Goal: Obtain resource: Obtain resource

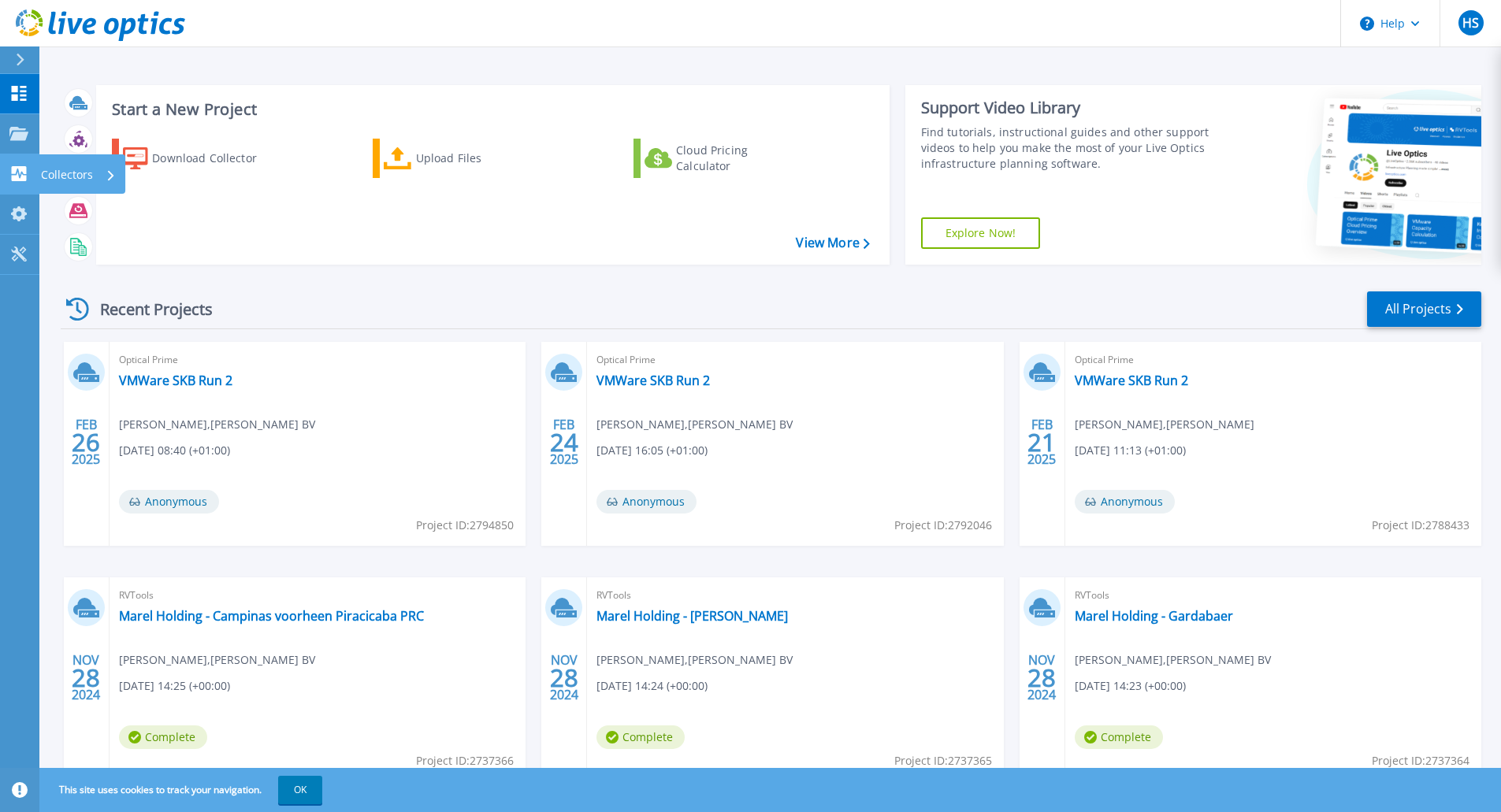
click at [24, 182] on link "Collectors Collectors" at bounding box center [19, 174] width 40 height 40
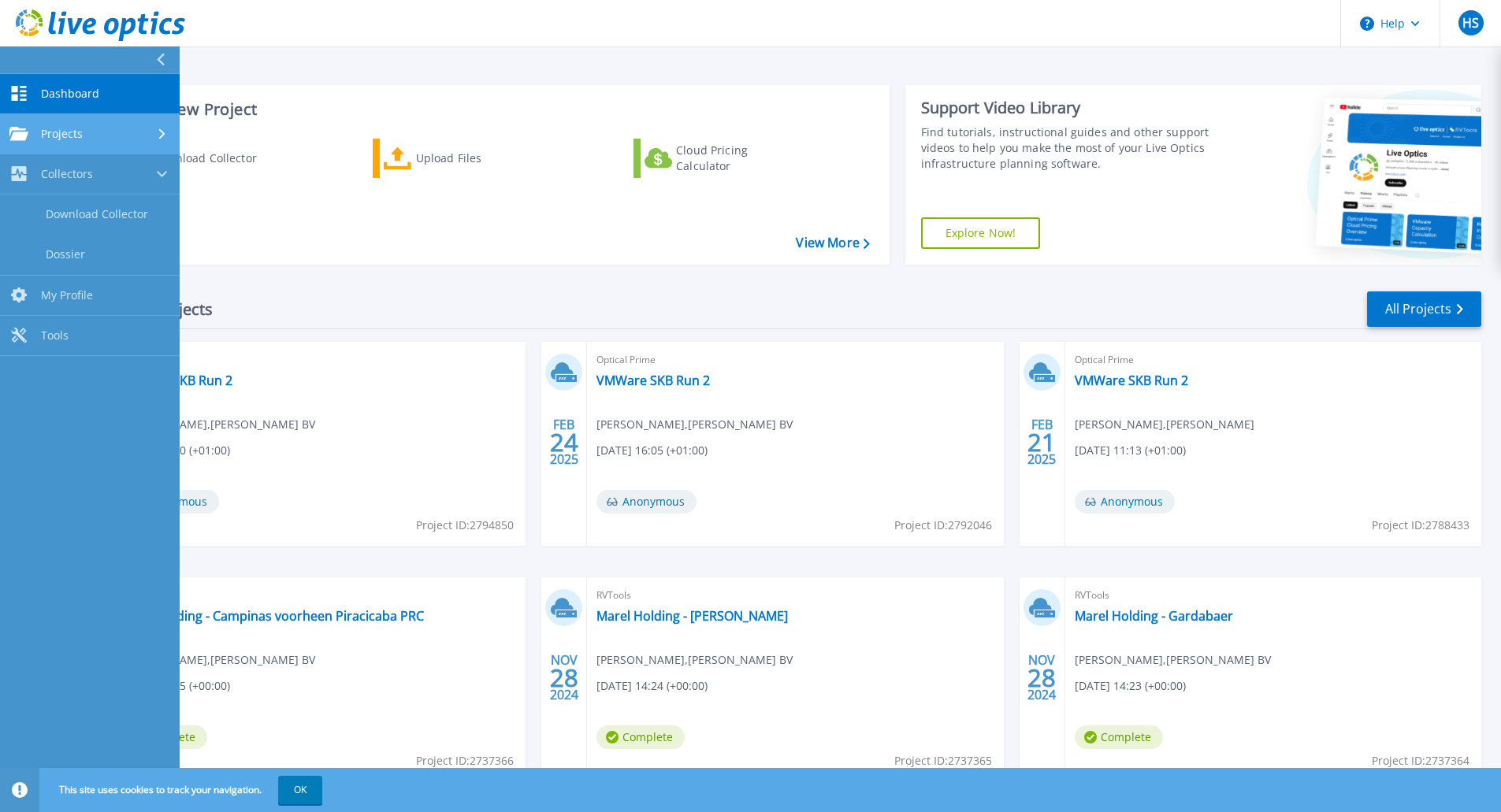
click at [15, 132] on icon at bounding box center [18, 133] width 18 height 13
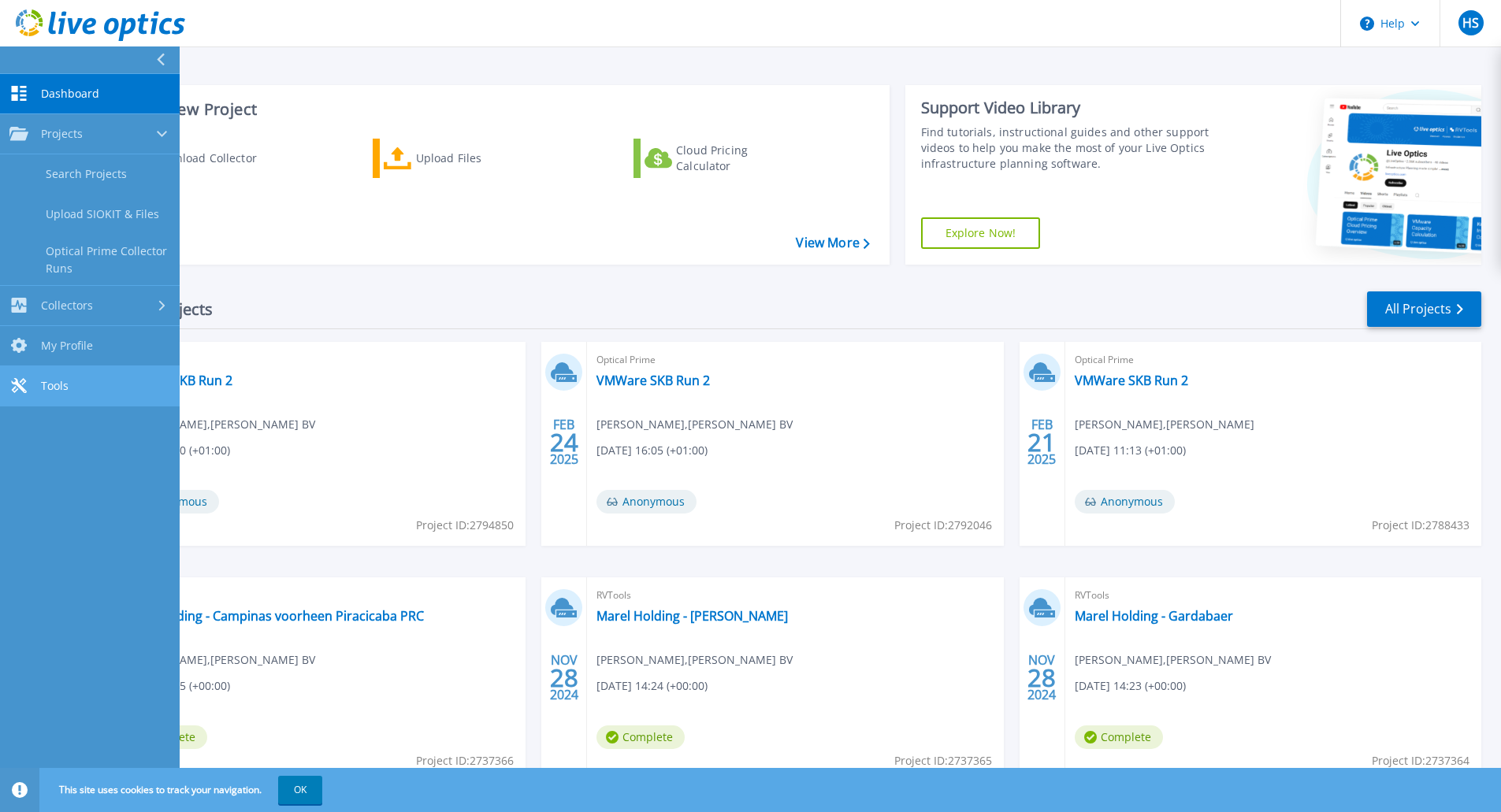
click at [22, 385] on icon at bounding box center [18, 386] width 15 height 15
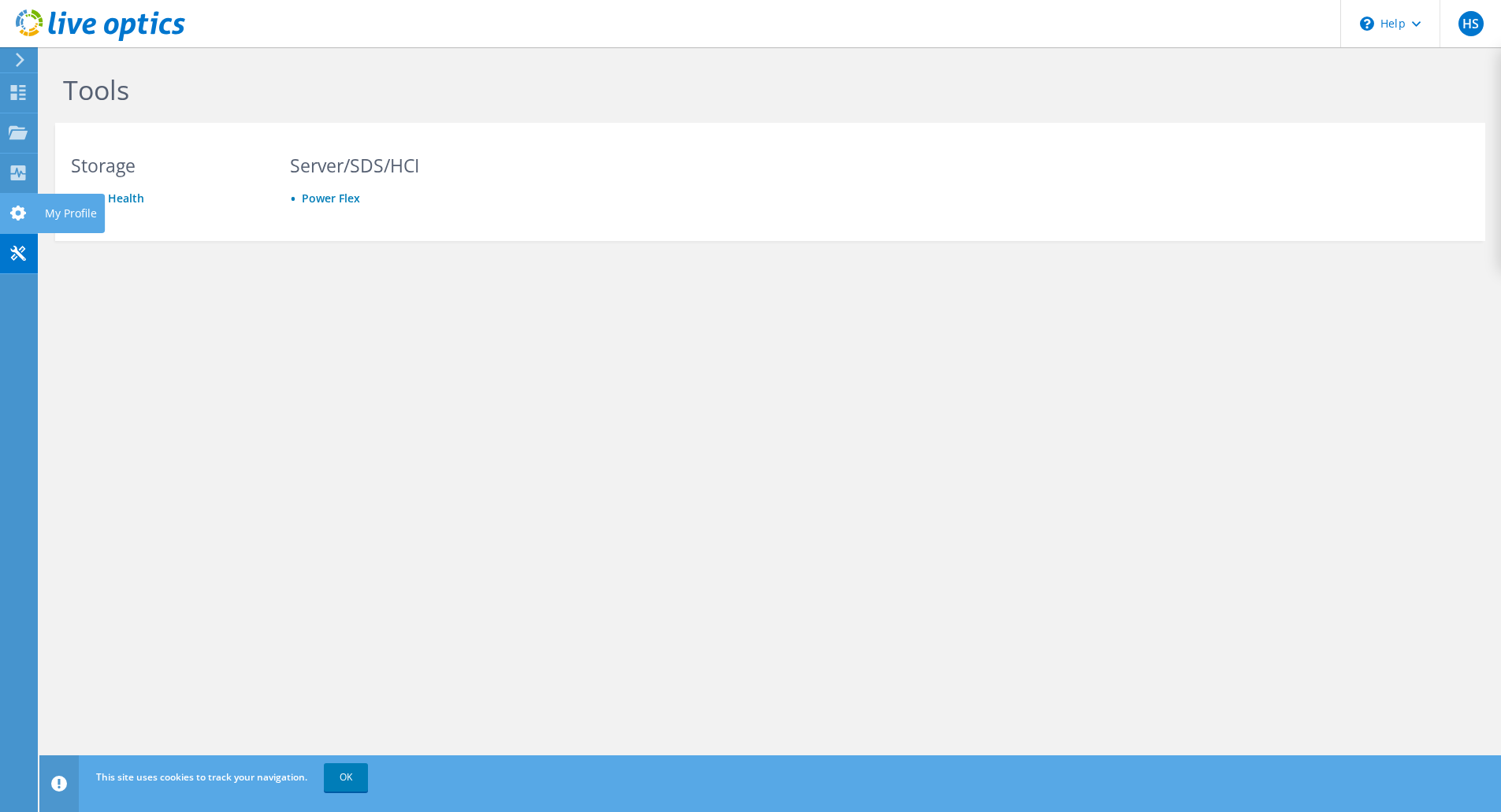
click at [18, 215] on icon at bounding box center [18, 213] width 18 height 15
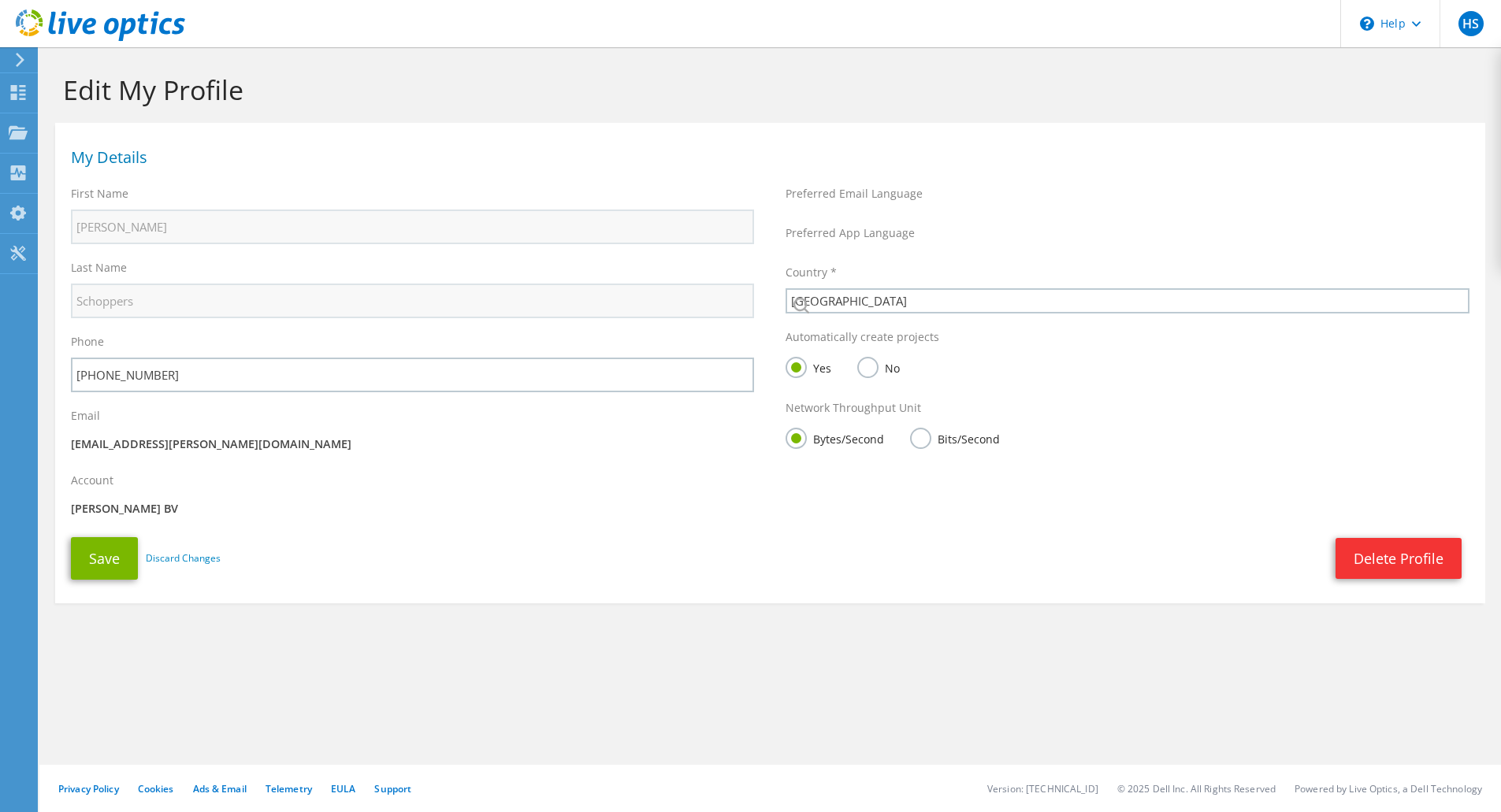
select select "160"
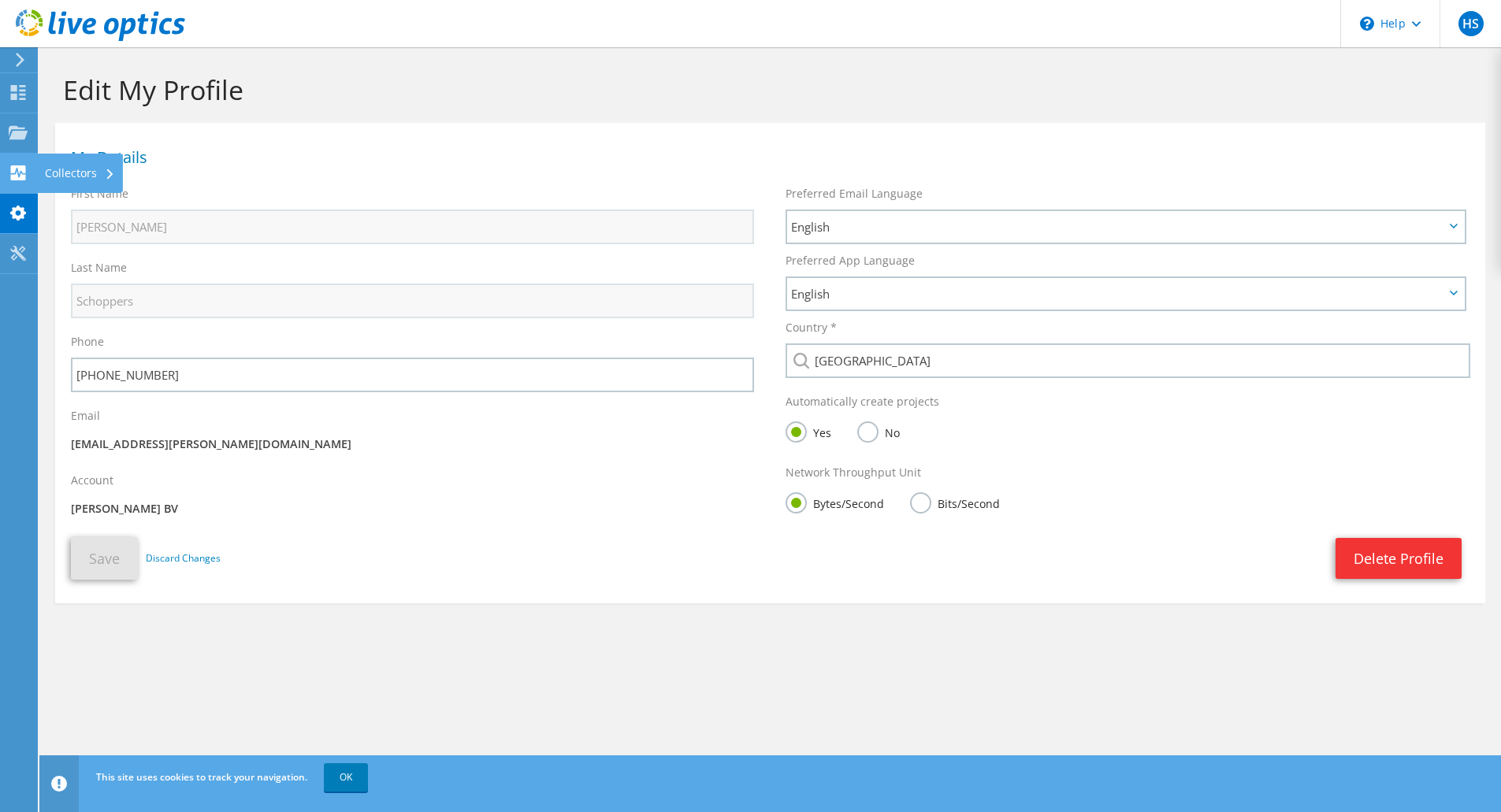
click at [18, 177] on use at bounding box center [18, 173] width 15 height 15
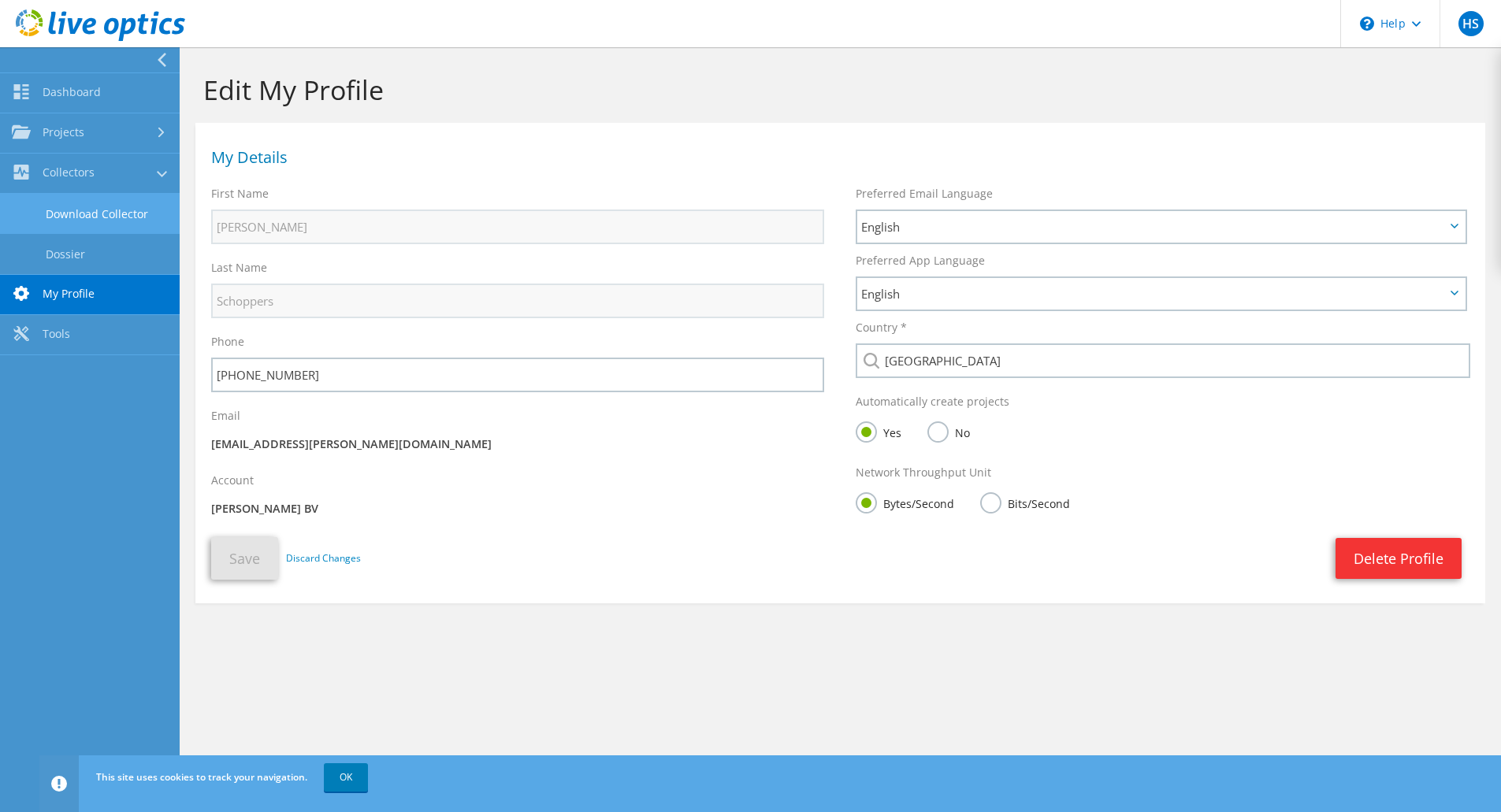
click at [77, 214] on link "Download Collector" at bounding box center [90, 214] width 179 height 40
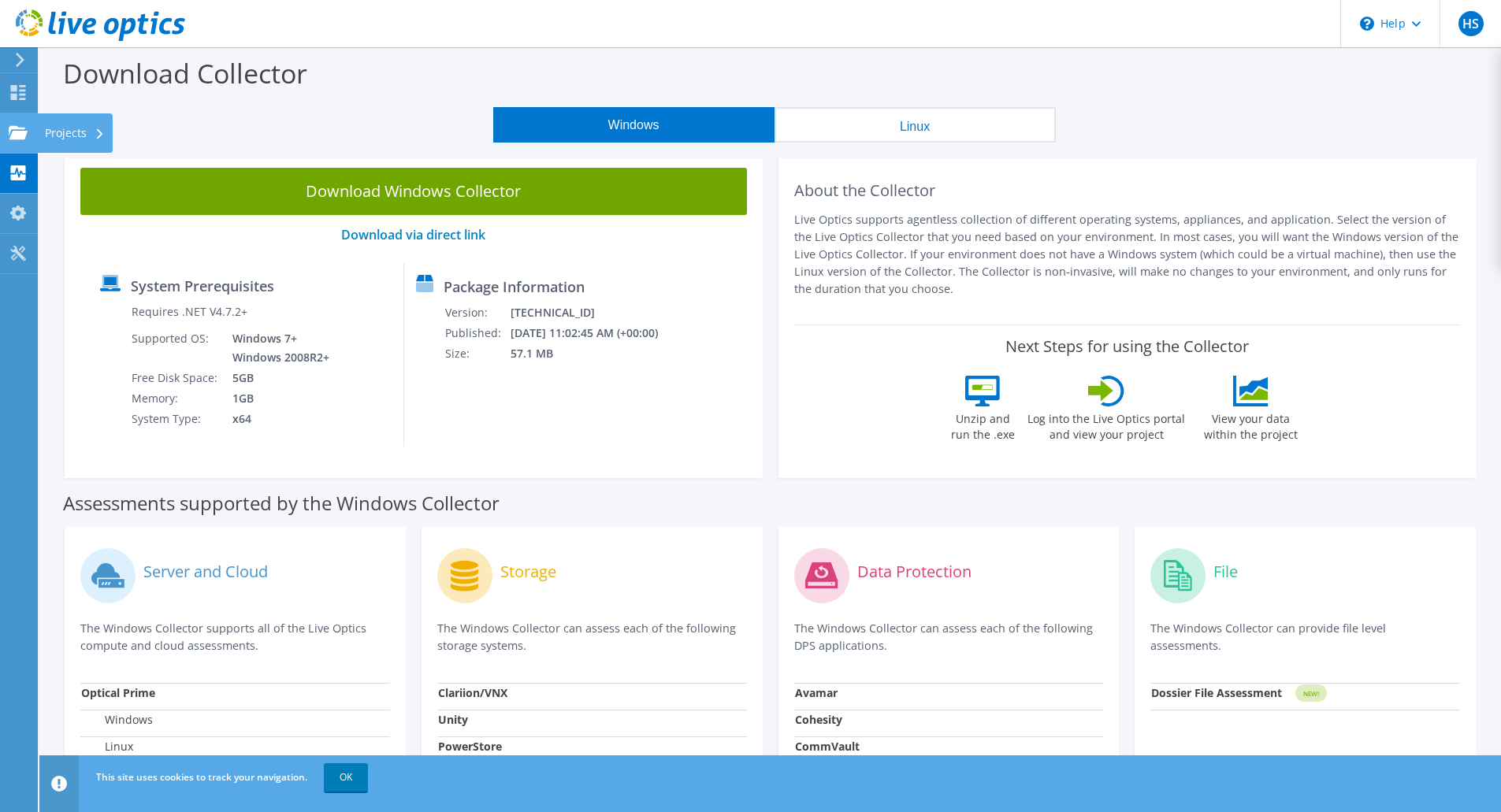
click at [19, 131] on use at bounding box center [18, 131] width 18 height 13
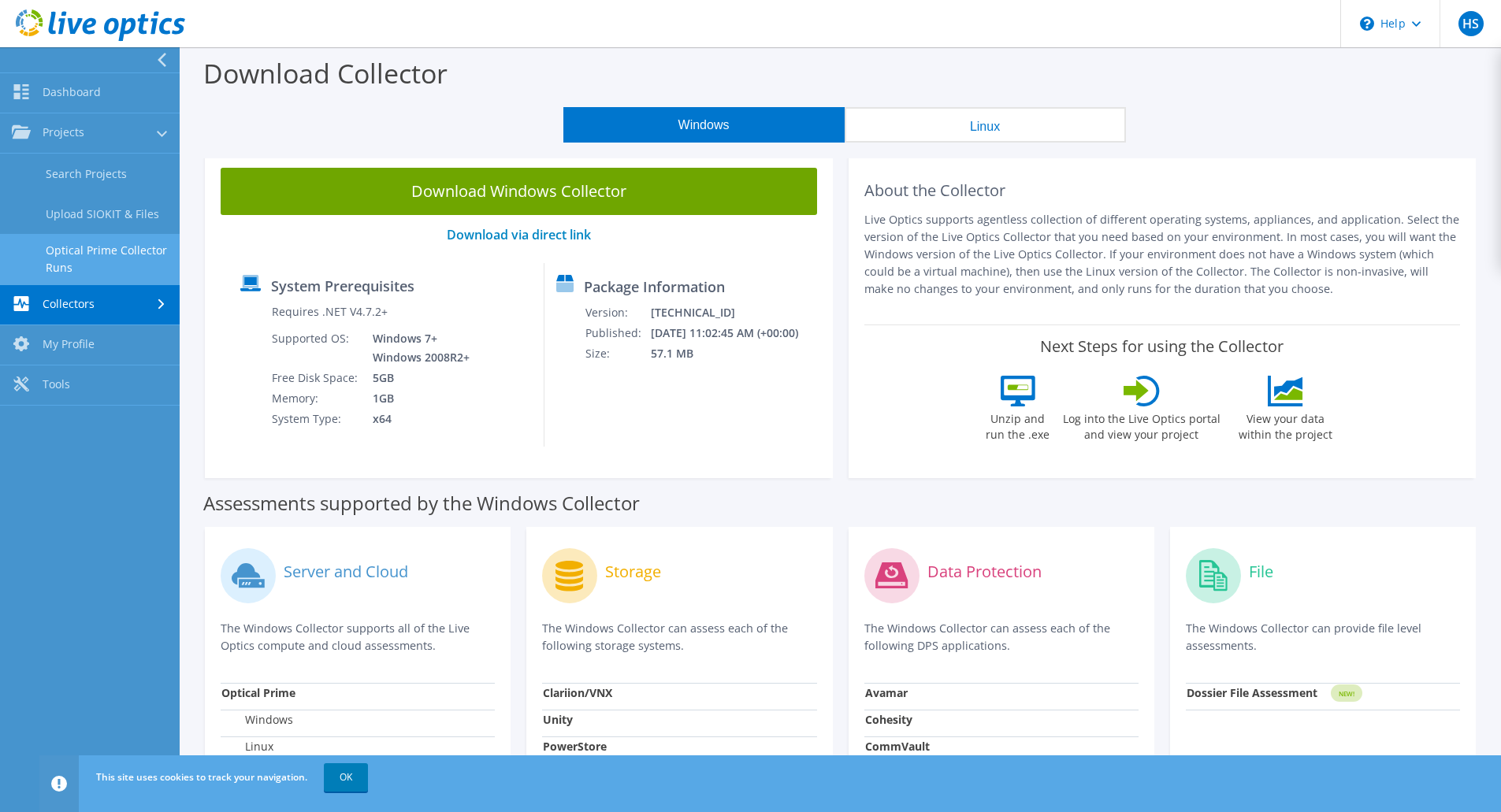
click at [96, 248] on link "Optical Prime Collector Runs" at bounding box center [90, 259] width 179 height 51
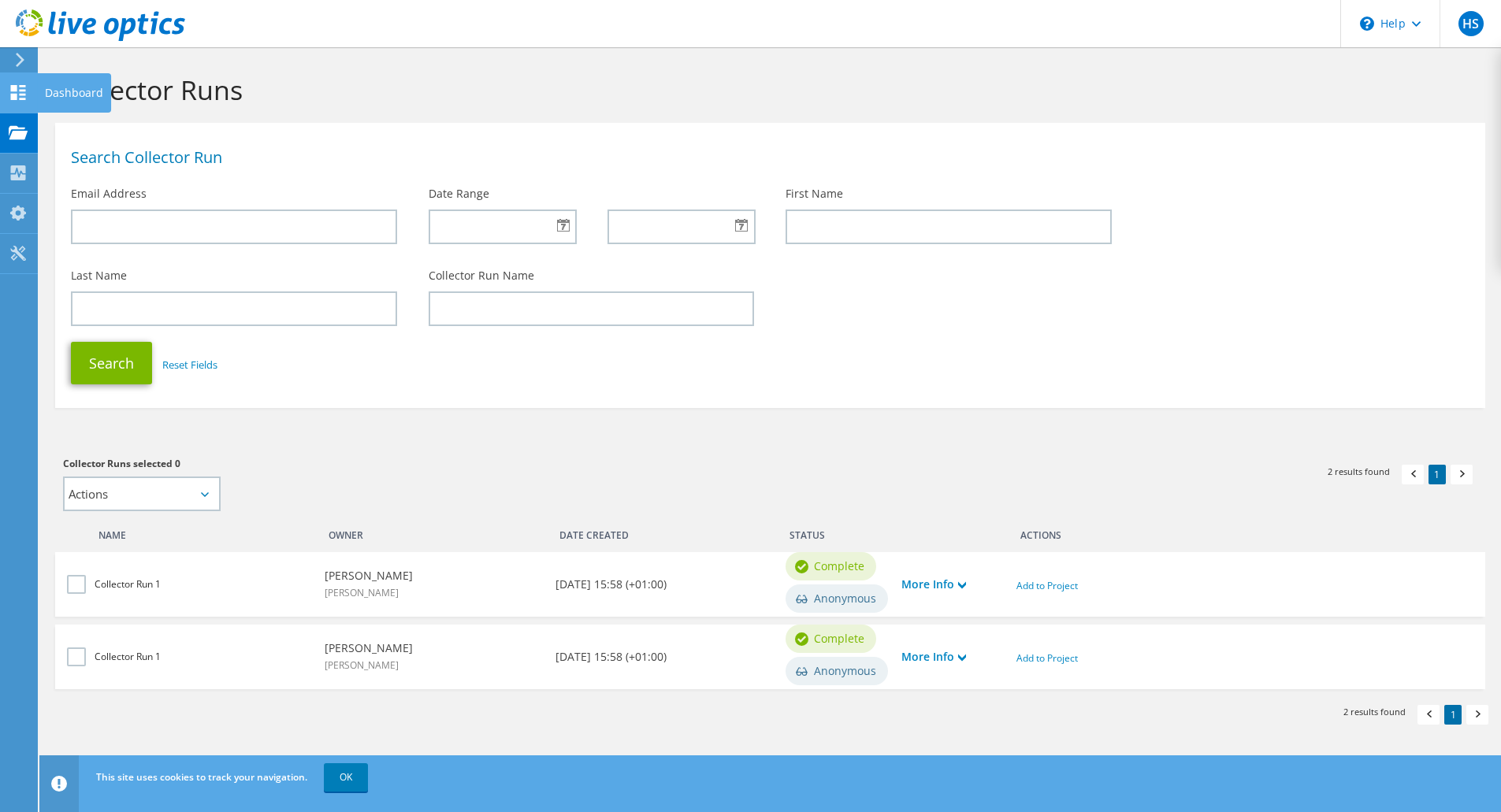
click at [18, 95] on icon at bounding box center [18, 92] width 18 height 15
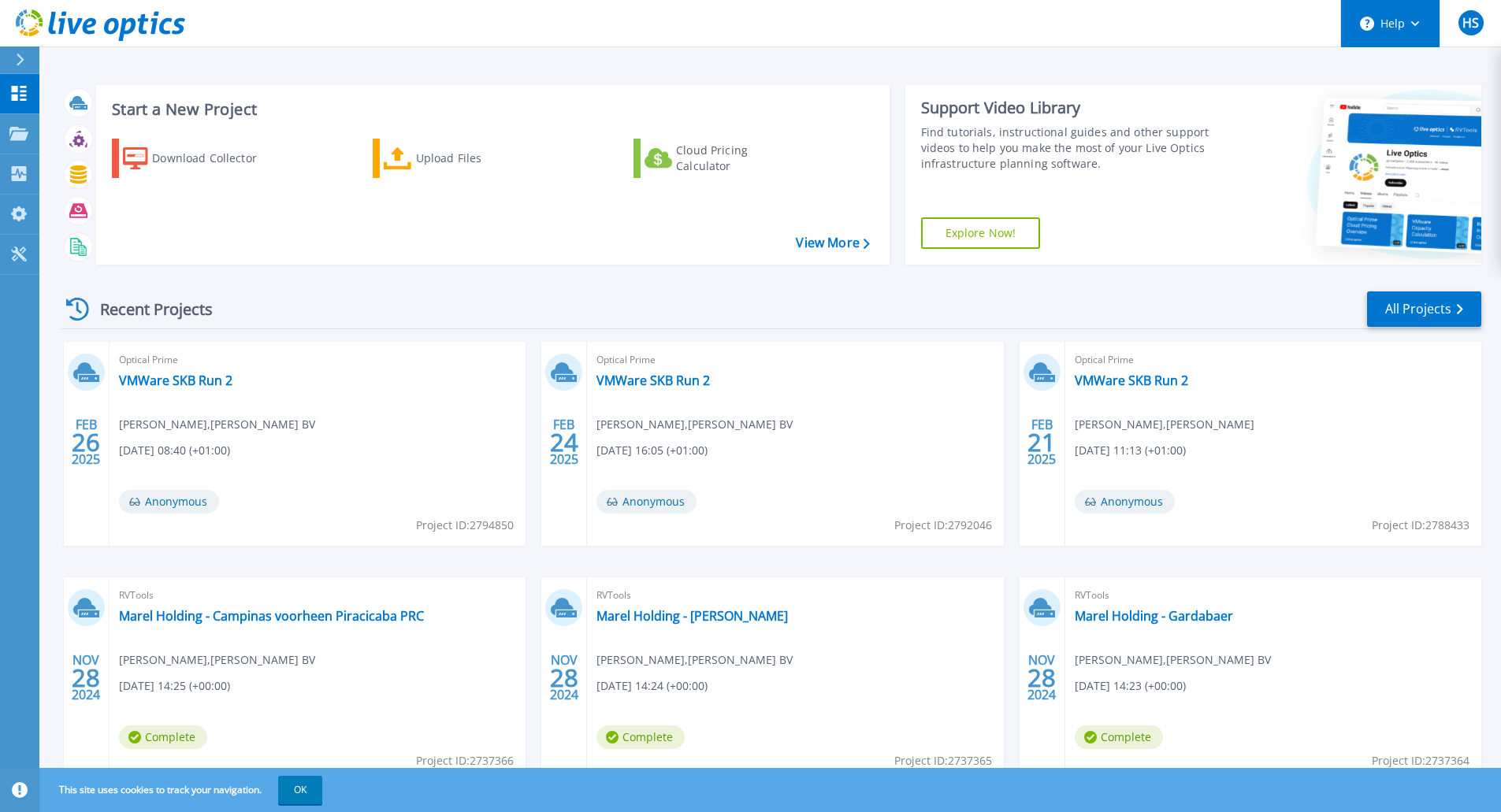
click at [1413, 21] on icon at bounding box center [1415, 24] width 8 height 6
click at [1261, 68] on div "Start a New Project Download Collector Upload Files Cloud Pricing Calculator Vi…" at bounding box center [770, 412] width 1461 height 826
click at [18, 58] on icon at bounding box center [19, 60] width 8 height 13
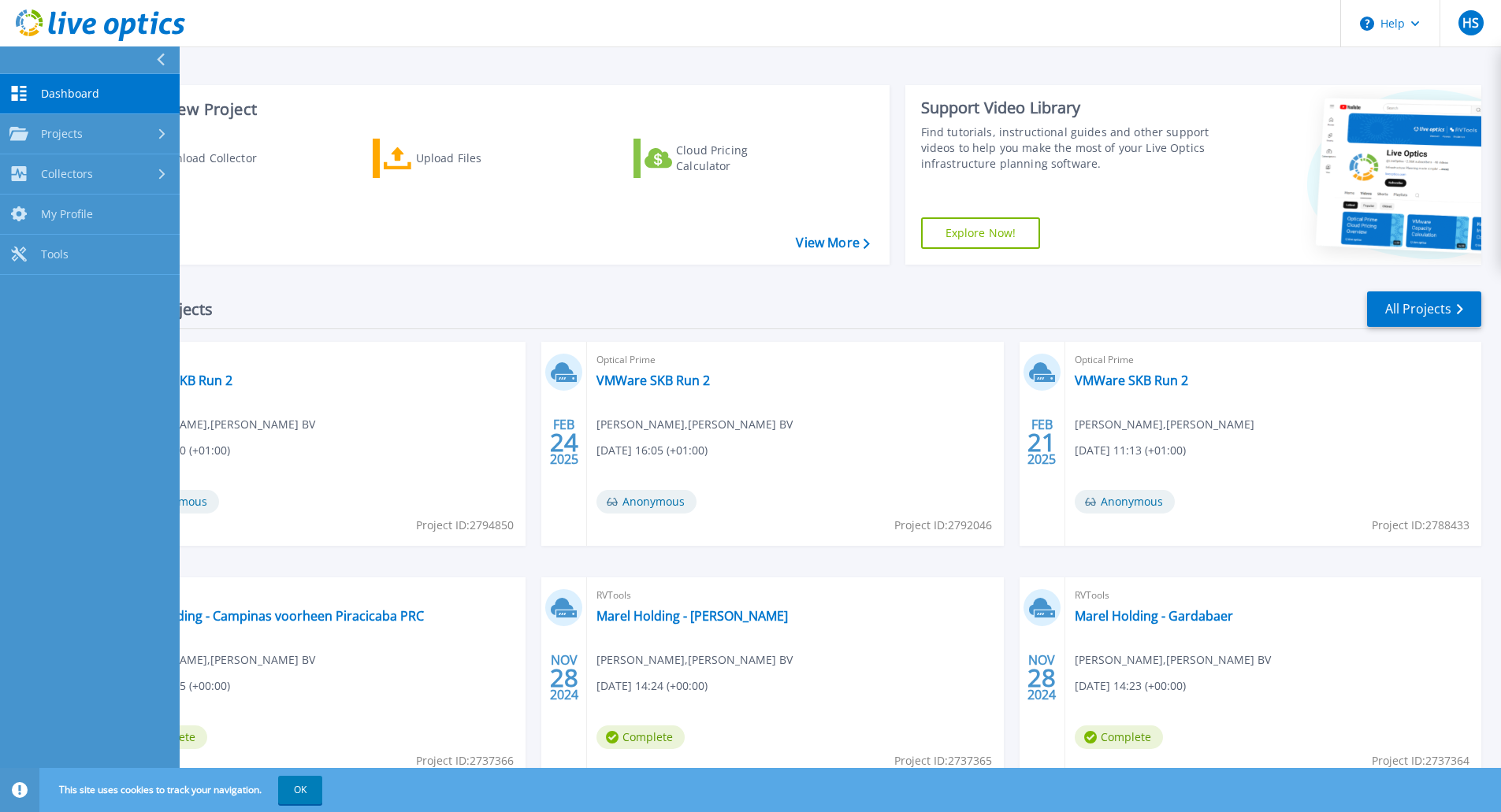
click at [331, 307] on div "Recent Projects All Projects" at bounding box center [771, 309] width 1421 height 40
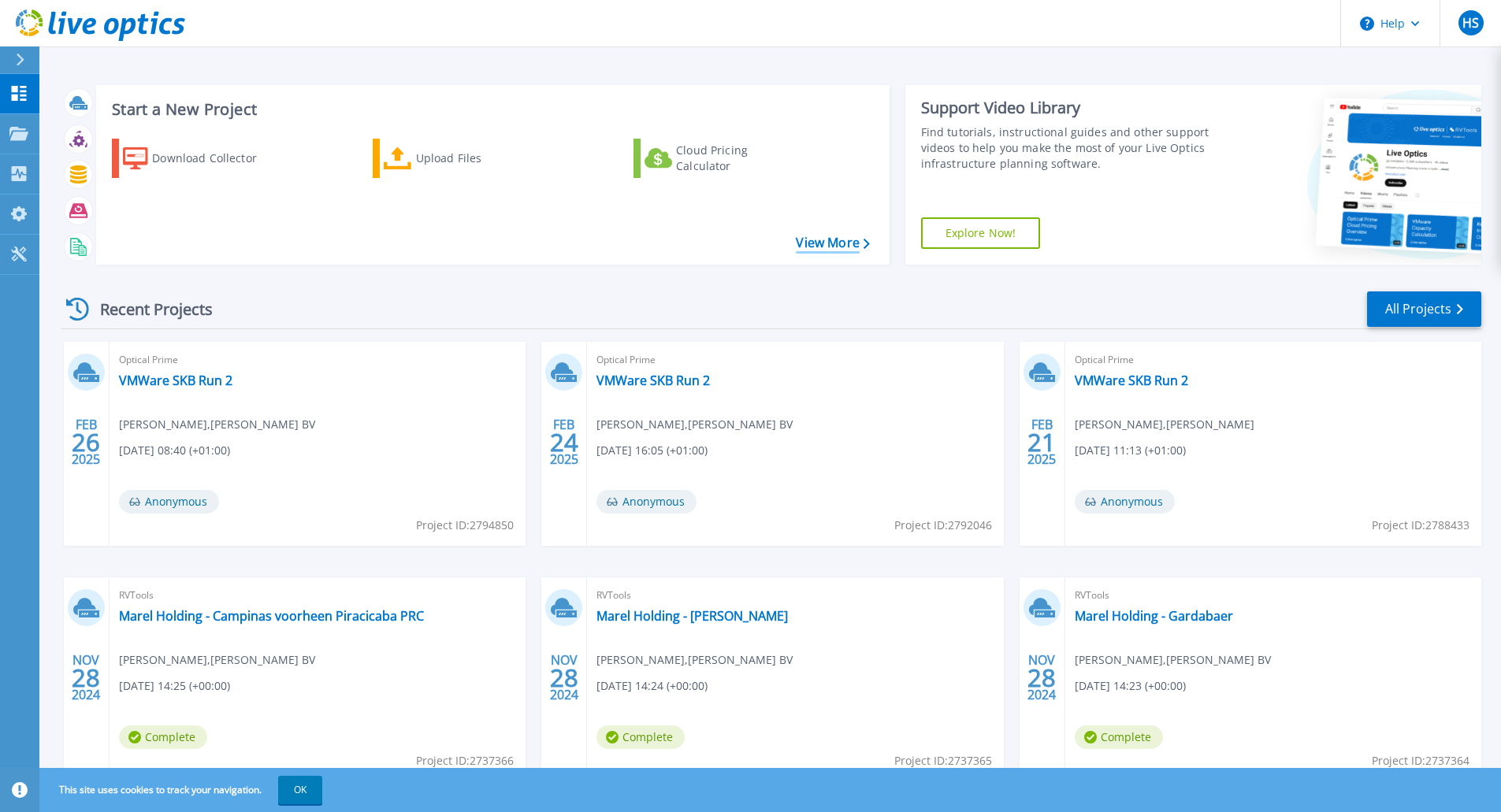
click at [810, 236] on link "View More" at bounding box center [831, 243] width 73 height 15
